Goal: Navigation & Orientation: Find specific page/section

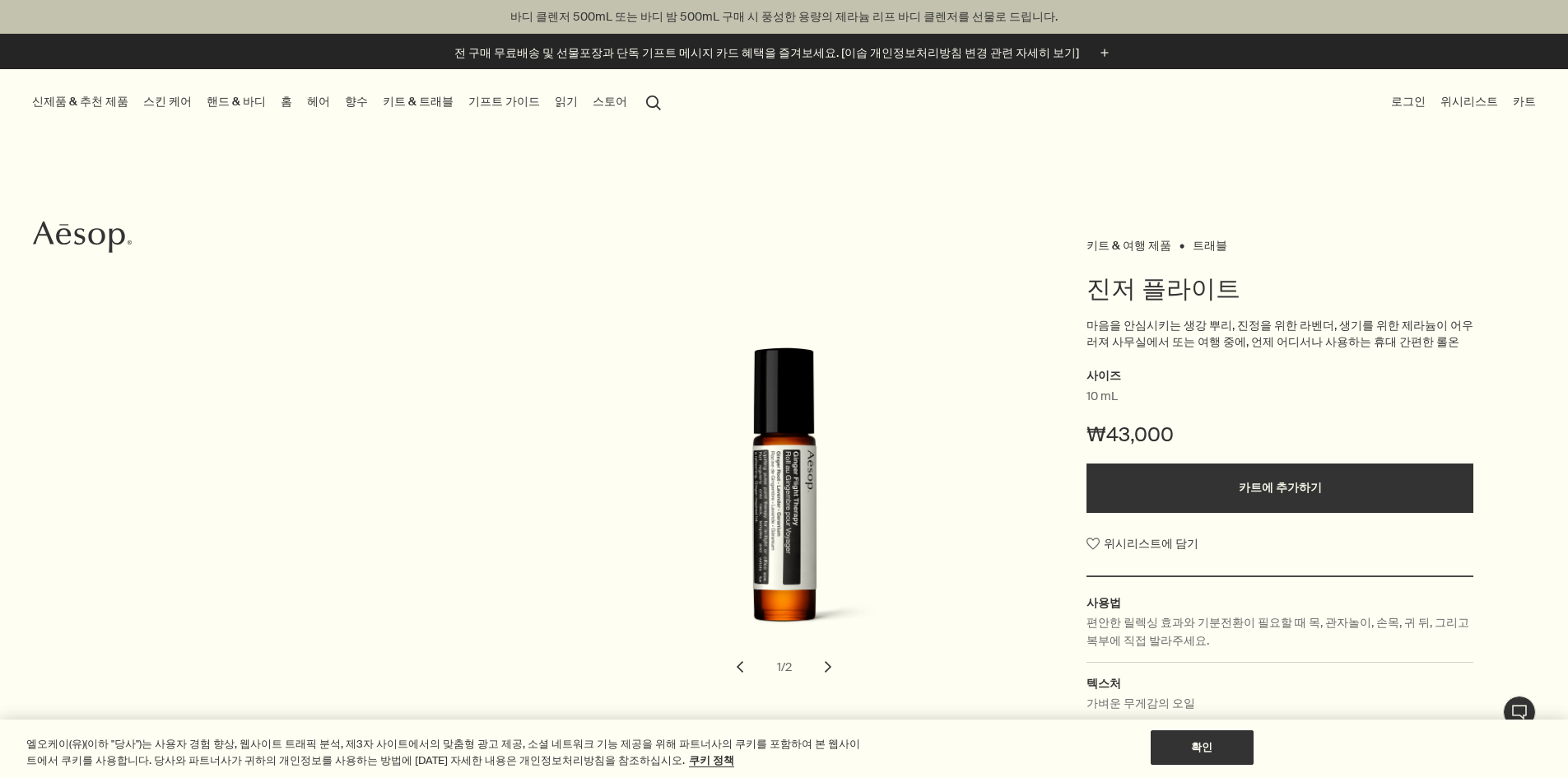
click at [1203, 245] on link "트래블" at bounding box center [1211, 245] width 34 height 15
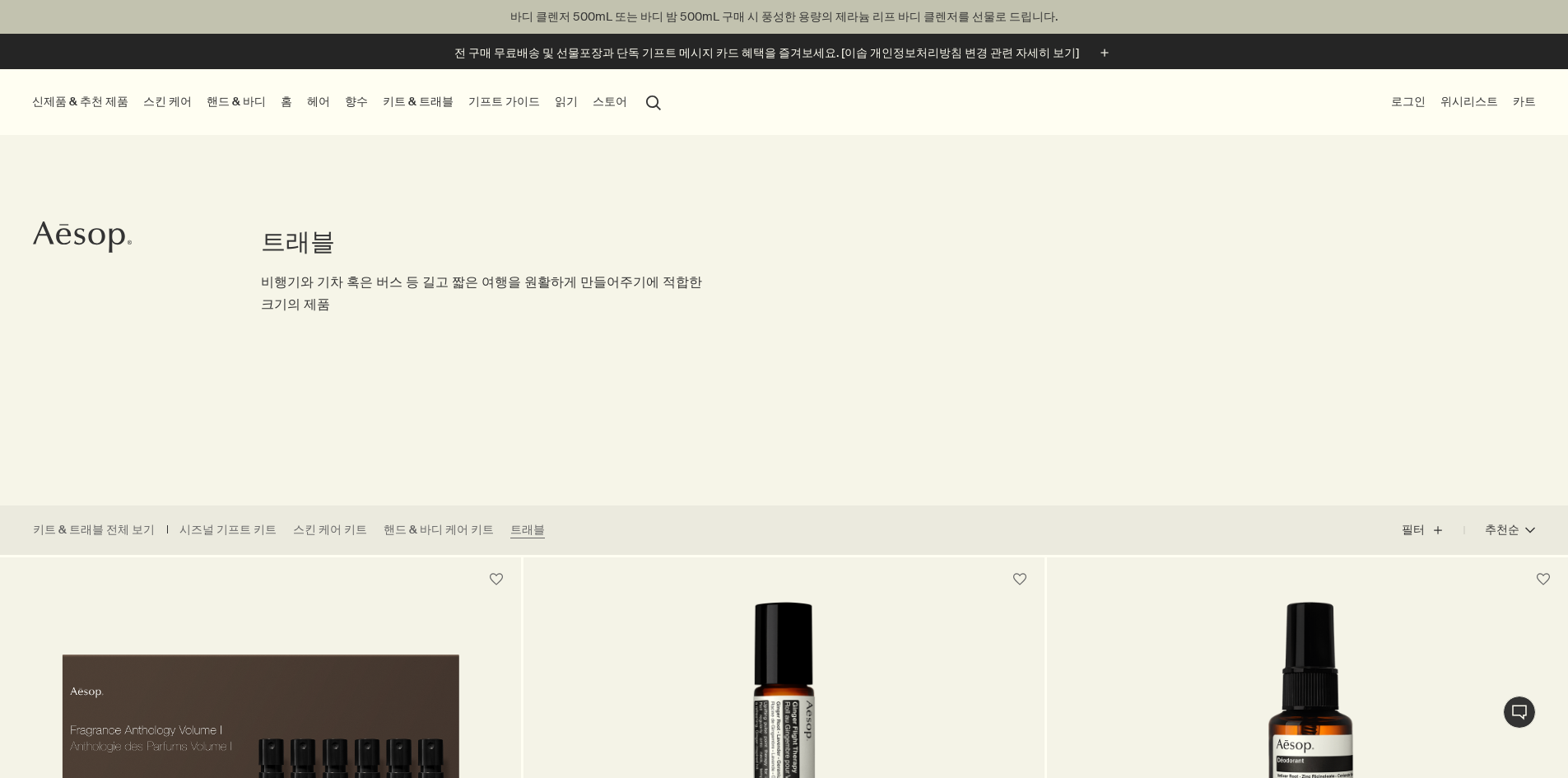
click at [257, 106] on link "핸드 & 바디" at bounding box center [236, 101] width 66 height 23
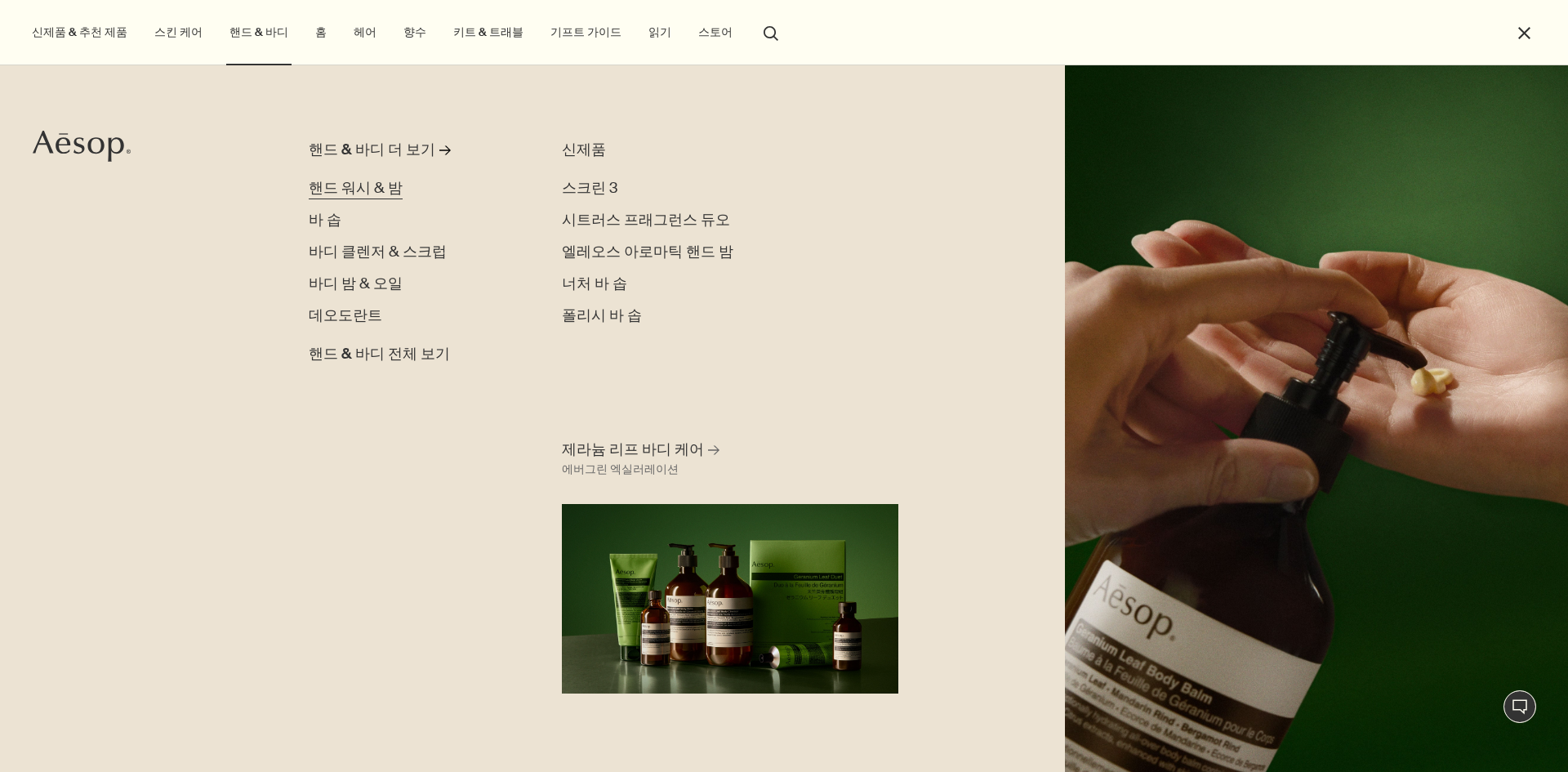
click at [356, 191] on span "핸드 워시 & 밤" at bounding box center [356, 188] width 94 height 20
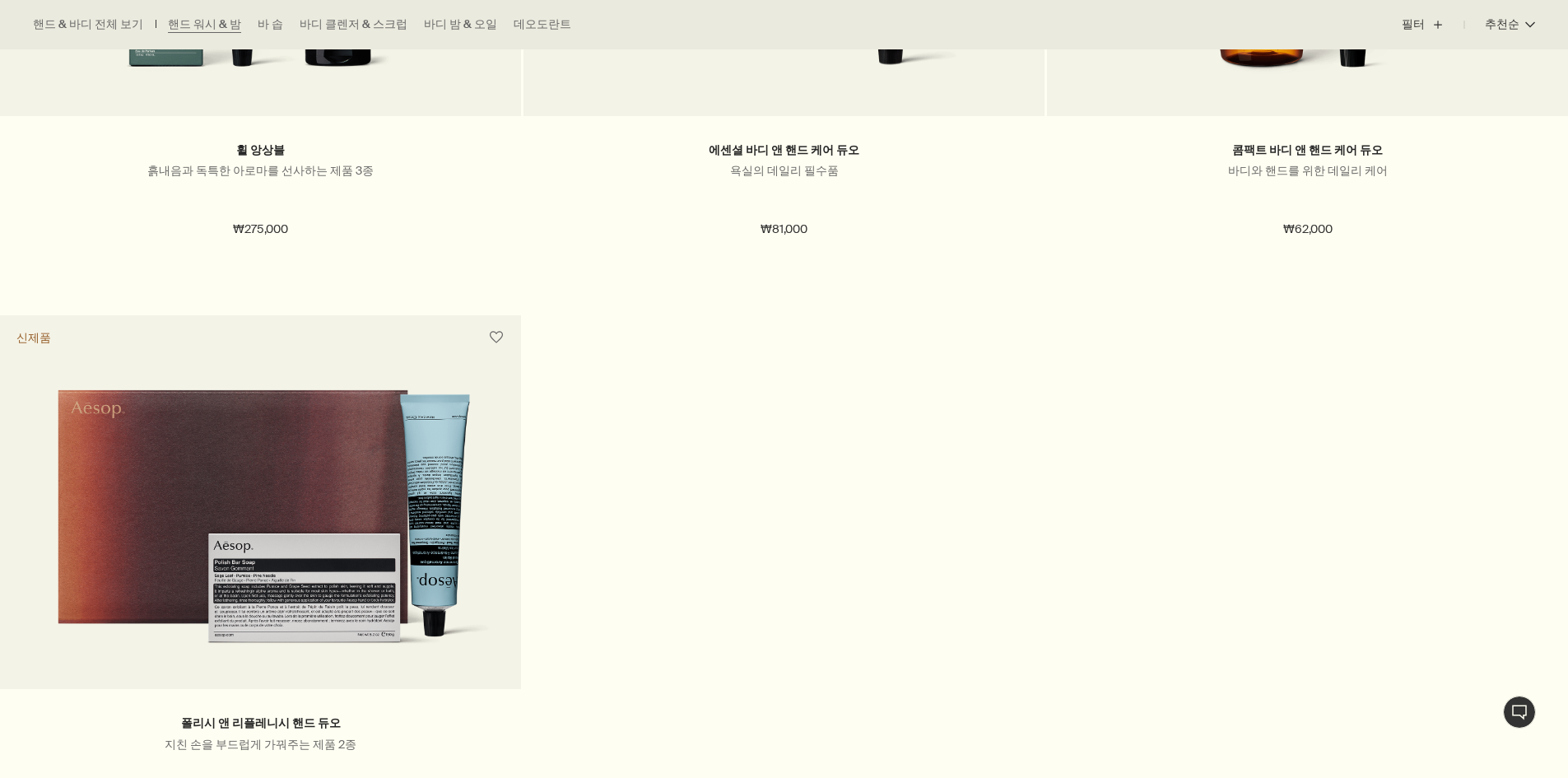
scroll to position [2963, 0]
